Goal: Find specific page/section: Find specific page/section

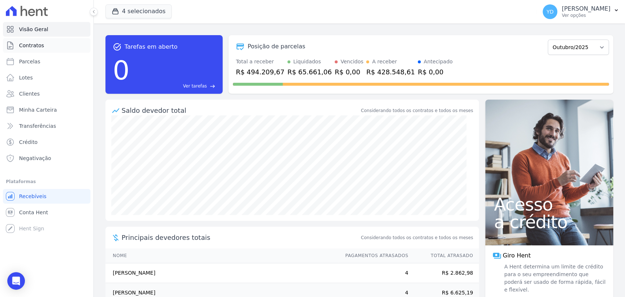
click at [71, 39] on link "Contratos" at bounding box center [47, 45] width 88 height 15
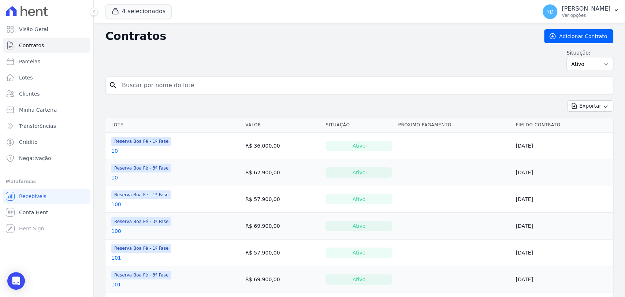
click at [165, 85] on input "search" at bounding box center [364, 85] width 492 height 15
type input "86"
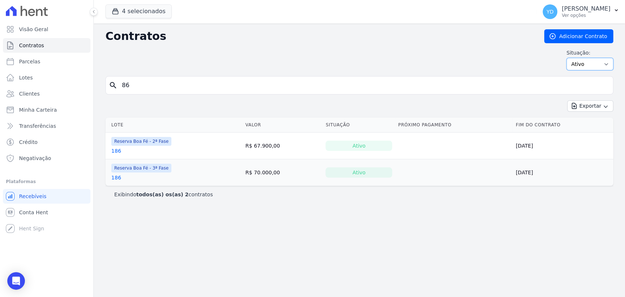
click at [577, 62] on select "Ativo Todos Pausado Distratado Rascunho Expirado Encerrado" at bounding box center [589, 64] width 47 height 12
select select "all"
click at [570, 58] on select "Ativo Todos Pausado Distratado Rascunho Expirado Encerrado" at bounding box center [589, 64] width 47 height 12
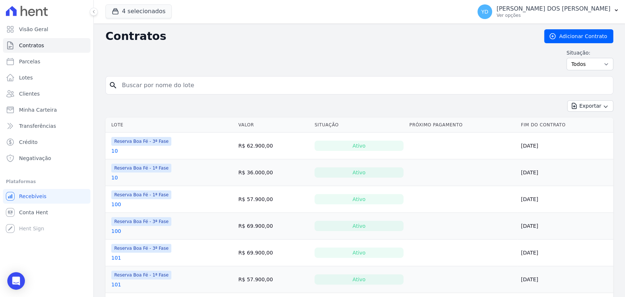
drag, startPoint x: 0, startPoint y: 0, endPoint x: 130, endPoint y: 88, distance: 156.6
click at [130, 88] on input "search" at bounding box center [364, 85] width 492 height 15
type input "86"
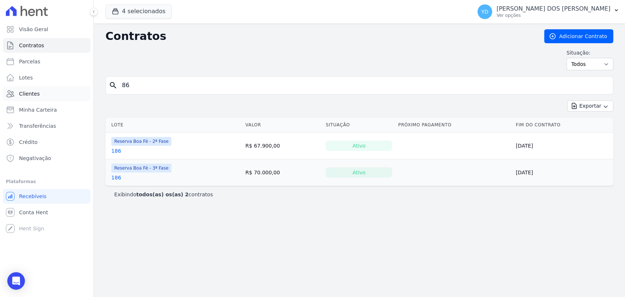
click at [39, 92] on link "Clientes" at bounding box center [47, 93] width 88 height 15
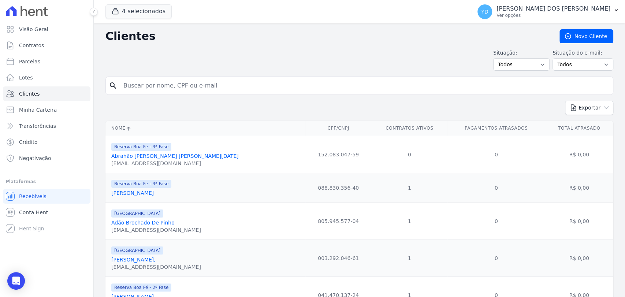
click at [188, 88] on input "search" at bounding box center [364, 85] width 491 height 15
paste input "[PERSON_NAME]"
type input "[PERSON_NAME]"
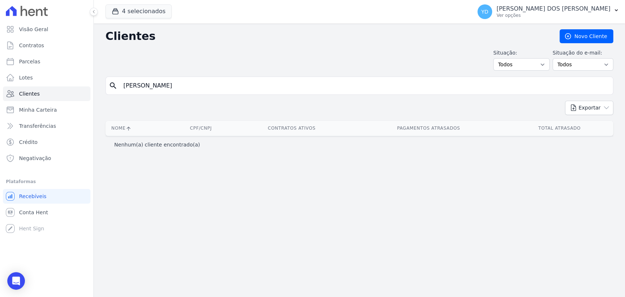
click at [194, 86] on input "[PERSON_NAME]" at bounding box center [364, 85] width 491 height 15
